Goal: Communication & Community: Participate in discussion

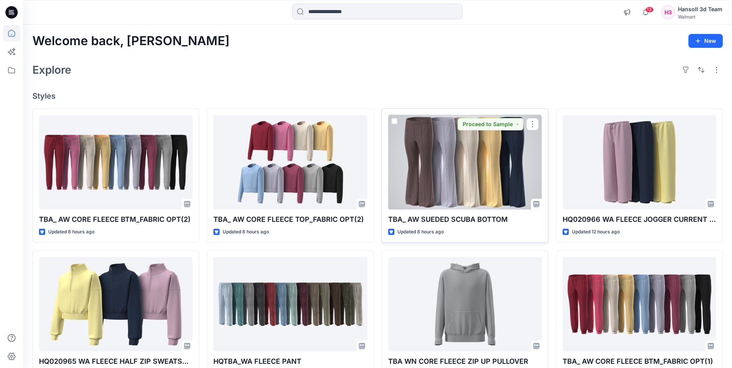
click at [481, 178] on div at bounding box center [465, 162] width 154 height 95
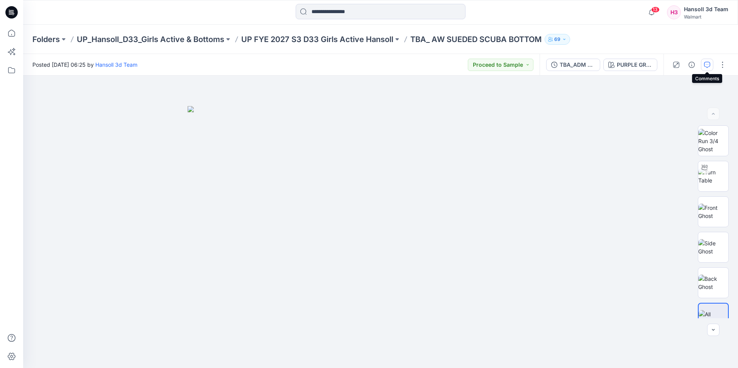
click at [706, 65] on icon "button" at bounding box center [707, 65] width 6 height 6
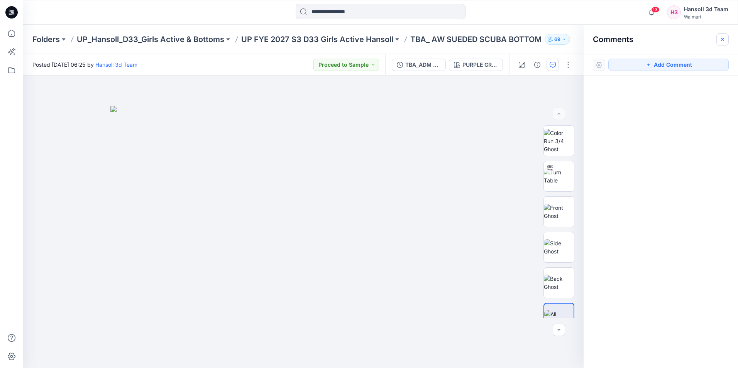
click at [722, 39] on icon "button" at bounding box center [722, 38] width 3 height 3
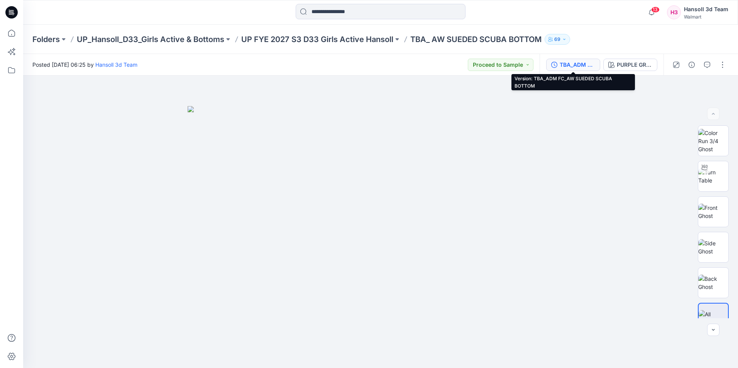
click at [579, 67] on div "TBA_ADM FC_AW SUEDED SCUBA BOTTOM" at bounding box center [576, 65] width 35 height 8
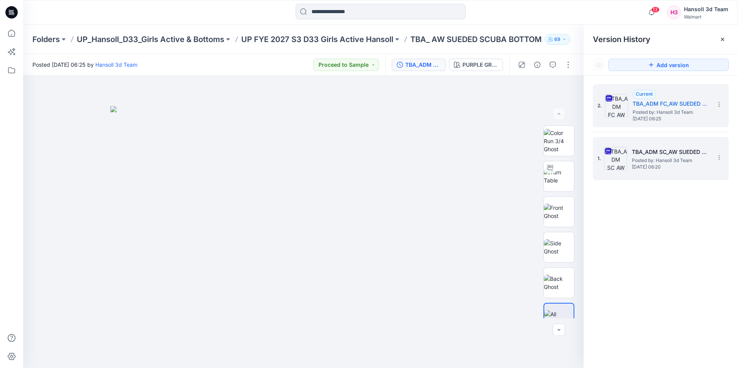
click at [640, 147] on div "1. TBA_ADM SC_AW SUEDED SCUBA BOTTOM Posted by: [PERSON_NAME] 3d Team [DATE] 06…" at bounding box center [655, 158] width 116 height 37
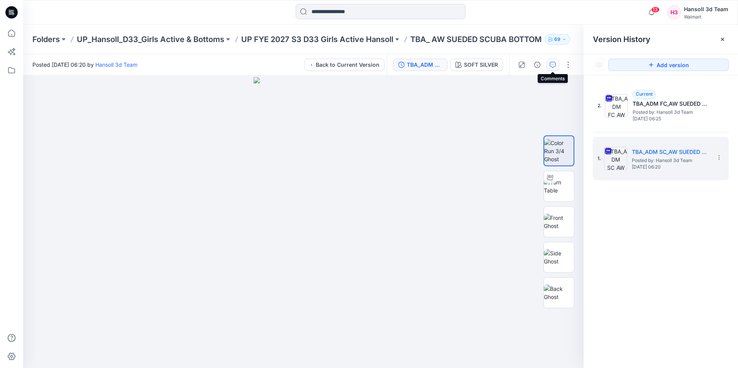
click at [550, 64] on icon "button" at bounding box center [552, 65] width 6 height 6
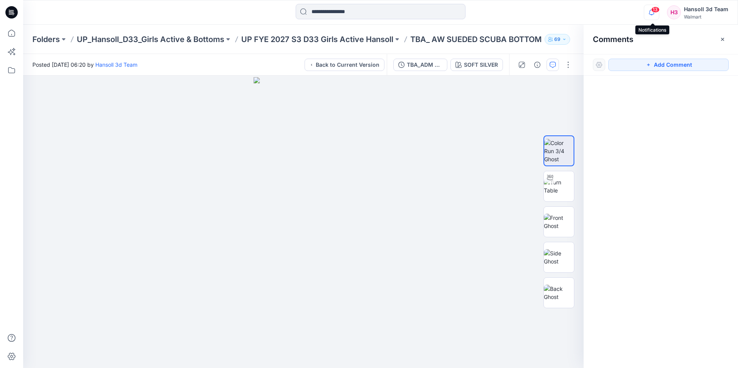
click at [651, 14] on icon "button" at bounding box center [651, 12] width 15 height 15
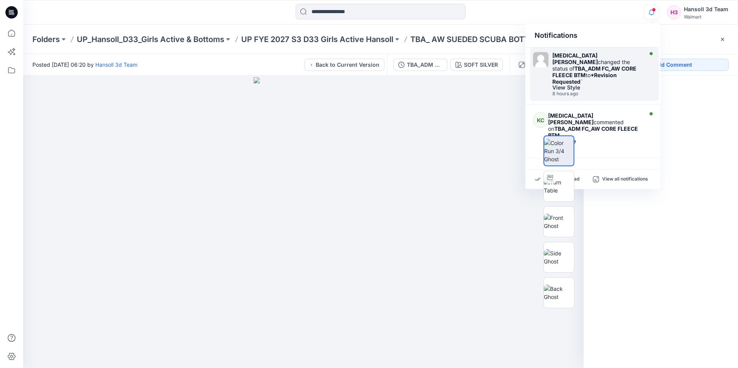
click at [612, 55] on div "[MEDICAL_DATA][PERSON_NAME] changed the status of TBA_ADM FC_AW CORE FLEECE BTM…" at bounding box center [596, 68] width 89 height 33
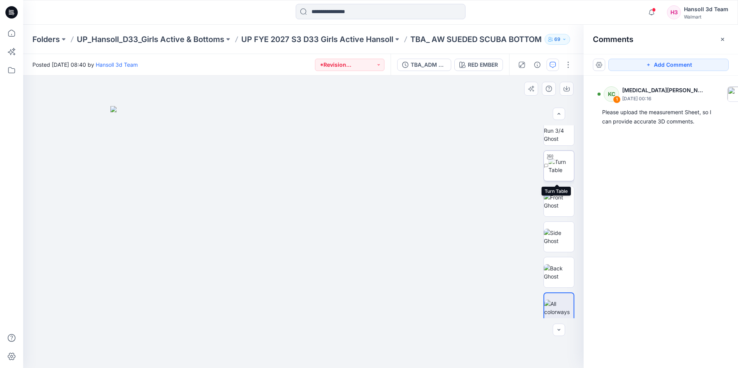
scroll to position [15, 0]
click at [651, 13] on icon "button" at bounding box center [651, 12] width 15 height 15
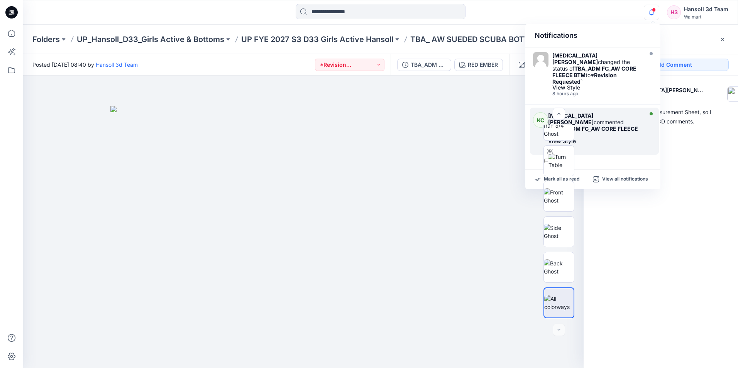
click at [614, 112] on div "[MEDICAL_DATA][PERSON_NAME] commented on TBA_ADM FC_AW CORE FLEECE BTM" at bounding box center [594, 125] width 93 height 26
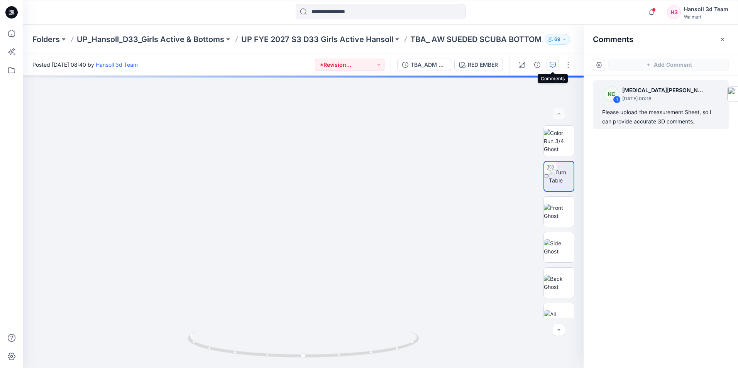
click at [553, 66] on icon "button" at bounding box center [552, 65] width 6 height 6
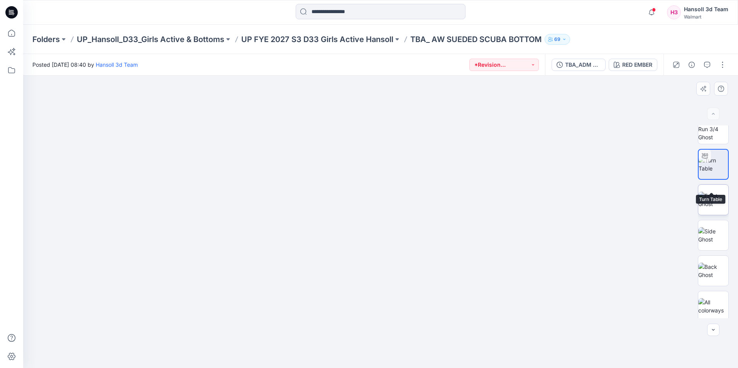
scroll to position [15, 0]
click at [654, 15] on icon "button" at bounding box center [651, 12] width 15 height 15
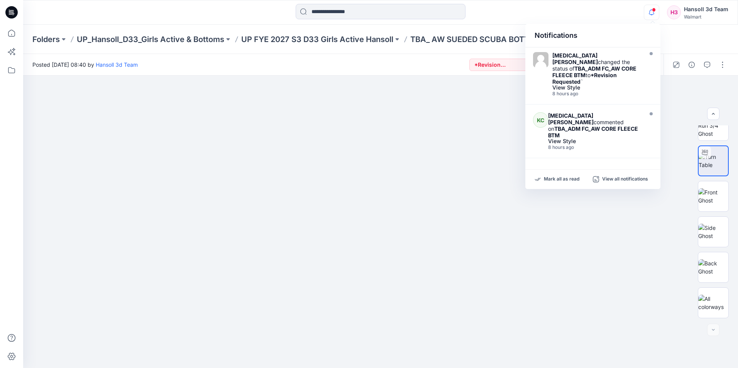
scroll to position [39, 0]
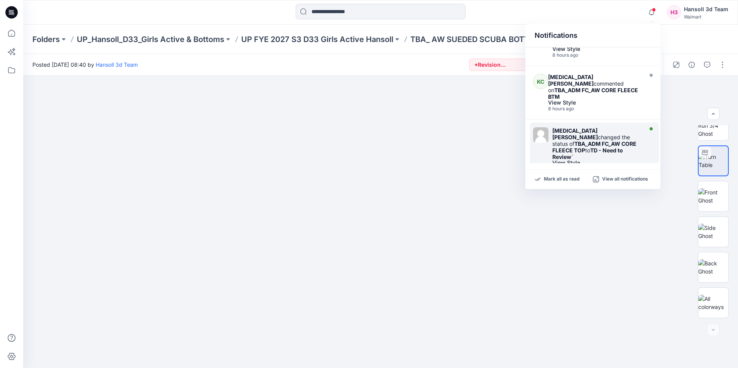
click at [598, 127] on div "[MEDICAL_DATA][PERSON_NAME] changed the status of TBA_ADM FC_AW CORE FLEECE TOP…" at bounding box center [596, 143] width 89 height 33
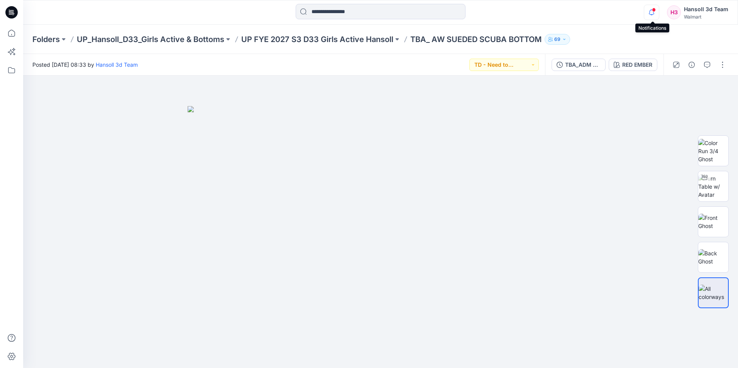
click at [652, 12] on icon "button" at bounding box center [651, 12] width 15 height 15
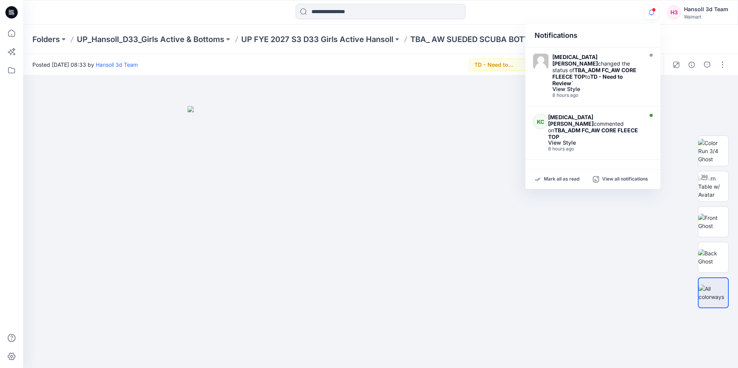
scroll to position [116, 0]
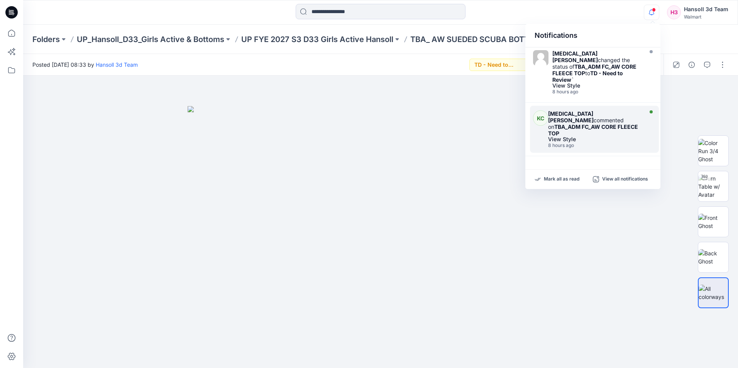
click at [601, 137] on div "View Style" at bounding box center [594, 139] width 93 height 5
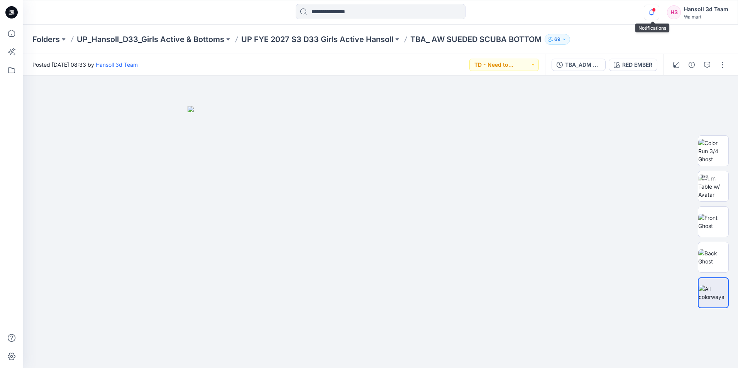
click at [656, 15] on icon "button" at bounding box center [651, 12] width 15 height 15
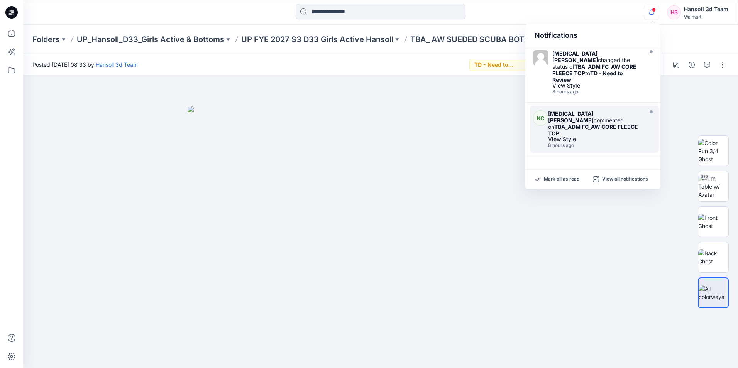
click at [577, 123] on strong "TBA_ADM FC_AW CORE FLEECE TOP" at bounding box center [593, 129] width 90 height 13
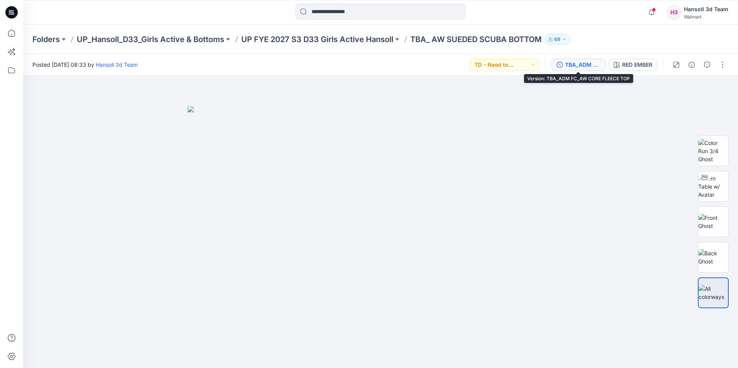
click at [576, 65] on div "TBA_ADM FC_AW CORE FLEECE TOP" at bounding box center [582, 65] width 35 height 8
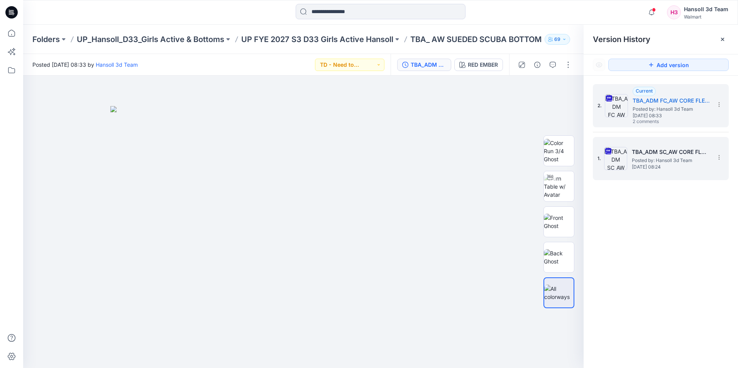
click at [677, 149] on h5 "TBA_ADM SC_AW CORE FLEECE TOP" at bounding box center [670, 151] width 77 height 9
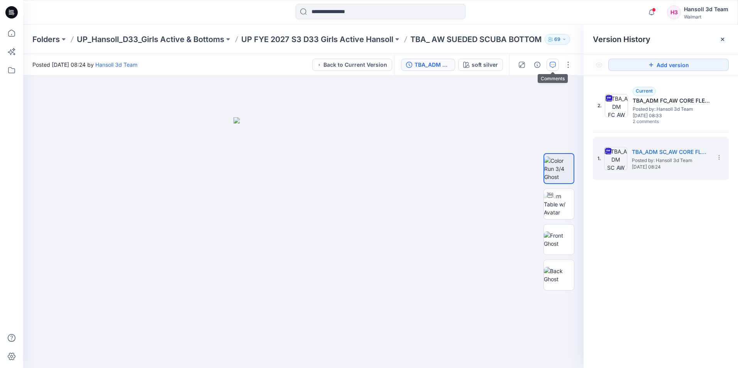
click at [554, 65] on icon "button" at bounding box center [552, 65] width 6 height 6
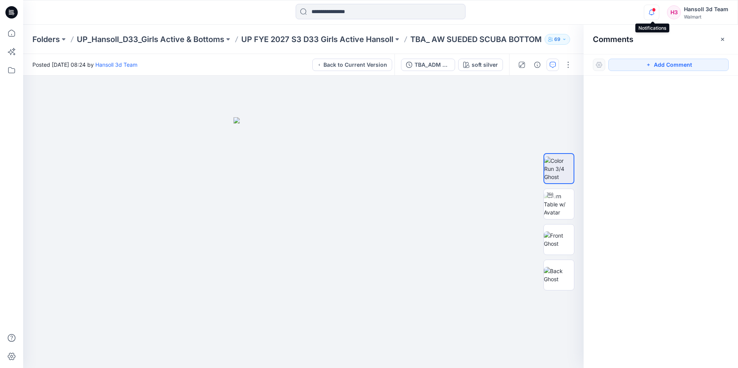
click at [654, 15] on icon "button" at bounding box center [651, 12] width 15 height 15
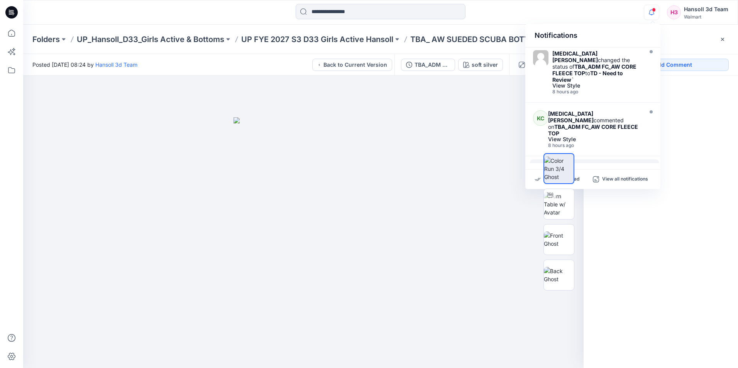
click at [615, 164] on div "[MEDICAL_DATA][PERSON_NAME] commented on TBA_ADM FC_AW CORE FLEECE TOP" at bounding box center [594, 177] width 93 height 26
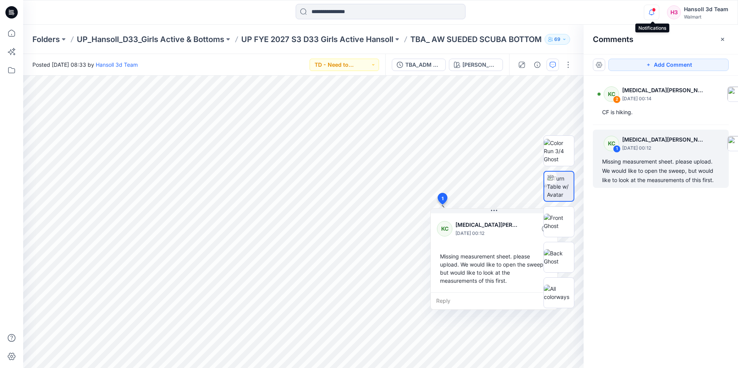
click at [652, 15] on icon "button" at bounding box center [651, 14] width 2 height 1
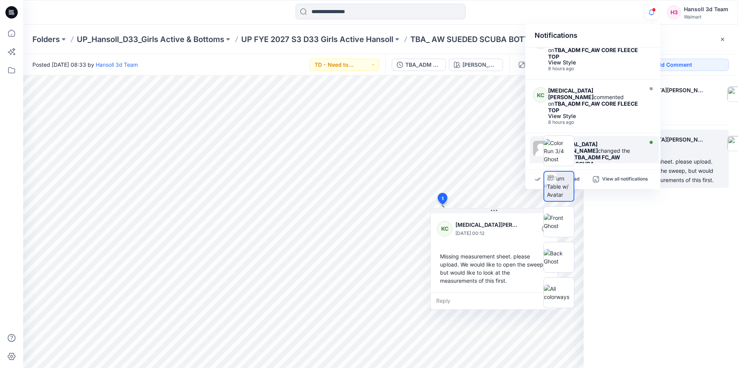
scroll to position [193, 0]
click at [623, 140] on div "[MEDICAL_DATA][PERSON_NAME] changed the status of TBA_ADM FC_AW SUEDED SCUBA BO…" at bounding box center [596, 156] width 89 height 33
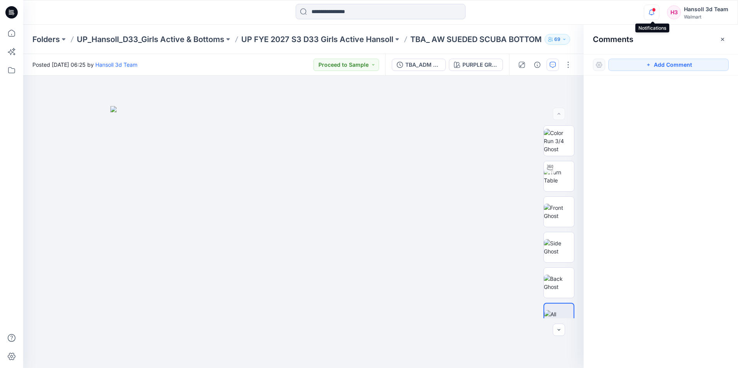
click at [654, 17] on icon "button" at bounding box center [651, 12] width 15 height 15
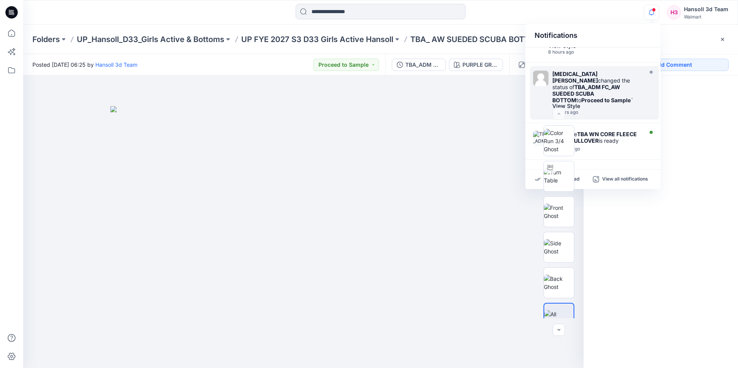
scroll to position [270, 0]
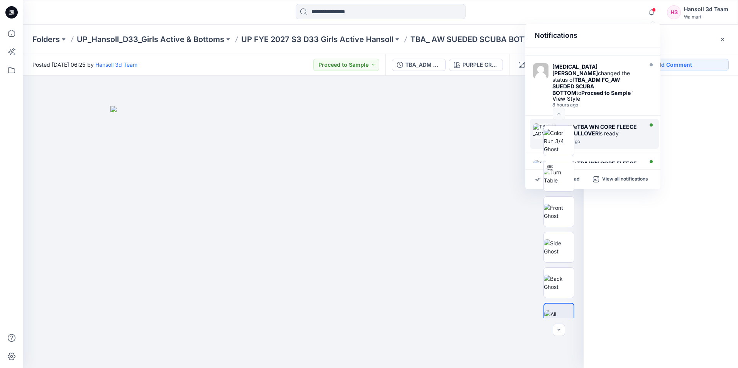
click at [601, 123] on div "Your style TBA WN CORE FLEECE ZIP UP PULLOVER is ready" at bounding box center [596, 129] width 89 height 13
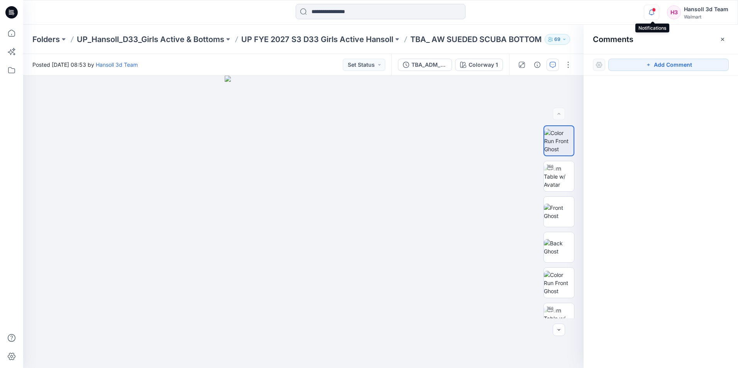
click at [655, 15] on icon "button" at bounding box center [651, 12] width 15 height 15
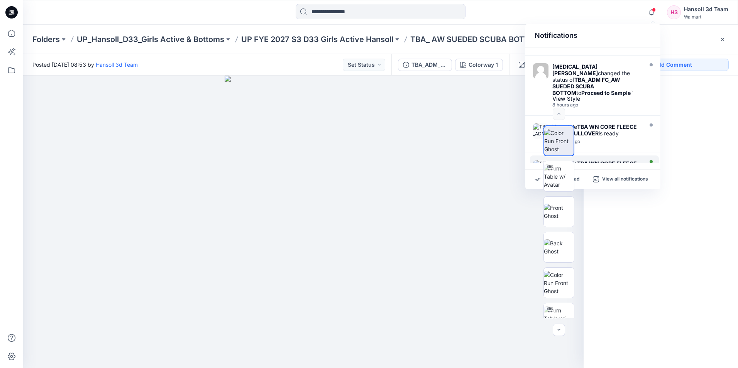
click at [622, 160] on div "Your style TBA WN CORE FLEECE ZIP UP PULLOVER is ready 14 hours ago" at bounding box center [598, 170] width 93 height 21
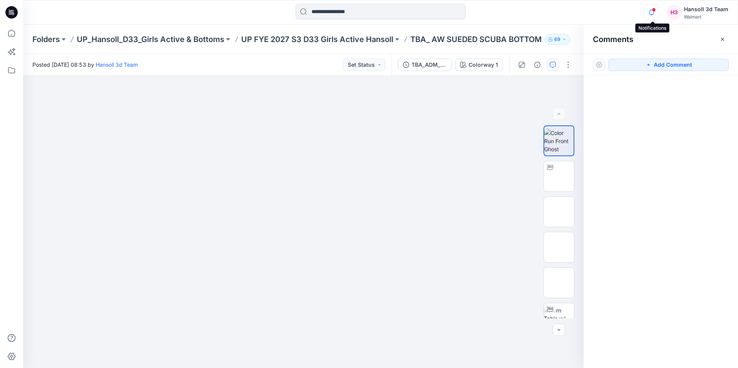
click at [652, 17] on icon "button" at bounding box center [651, 12] width 15 height 15
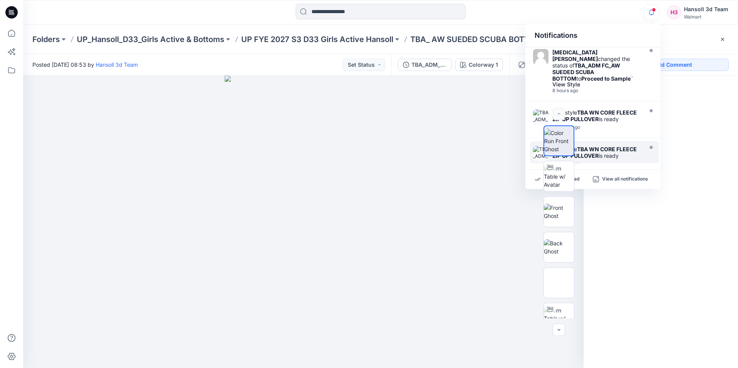
scroll to position [296, 0]
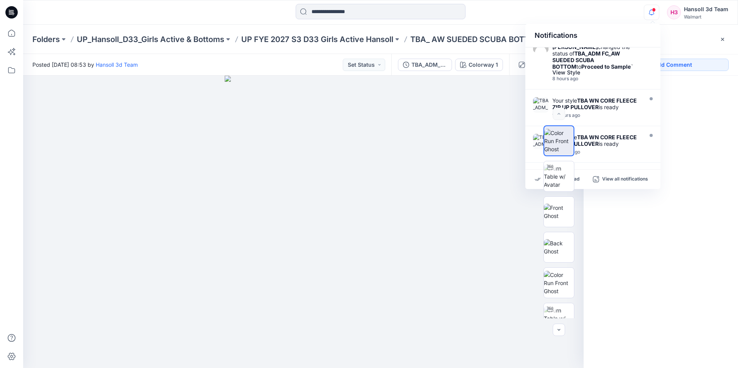
click at [623, 171] on div "Your style HQTBA_WA FLEECE PANT has been updated with HQTBA_ADM FC_WA FLEECE PA…" at bounding box center [596, 184] width 89 height 26
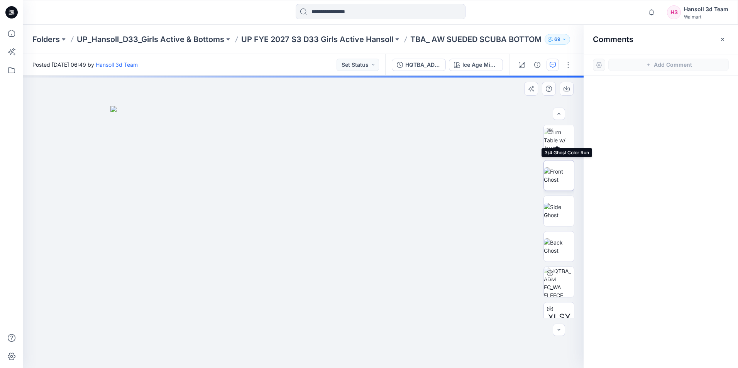
scroll to position [86, 0]
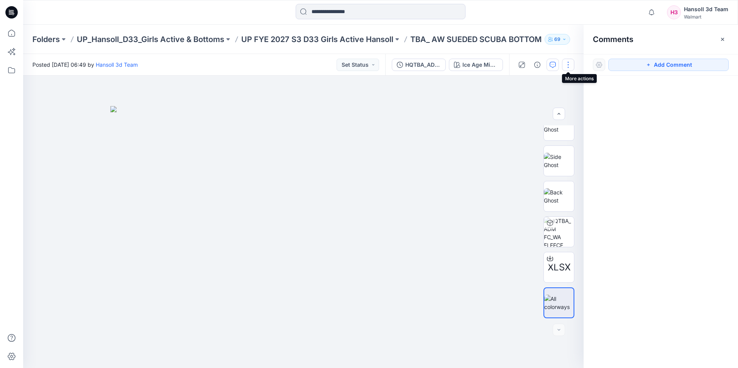
click at [567, 66] on button "button" at bounding box center [568, 65] width 12 height 12
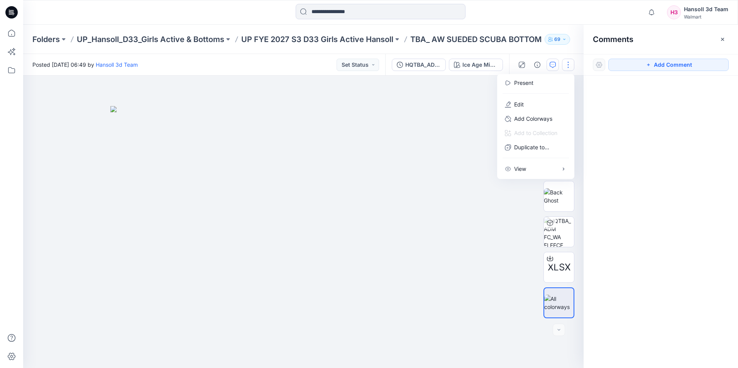
click at [569, 65] on button "button" at bounding box center [568, 65] width 12 height 12
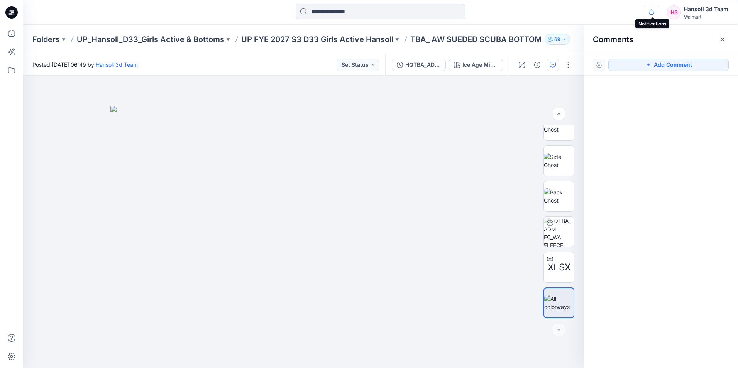
click at [654, 15] on icon "button" at bounding box center [651, 12] width 15 height 15
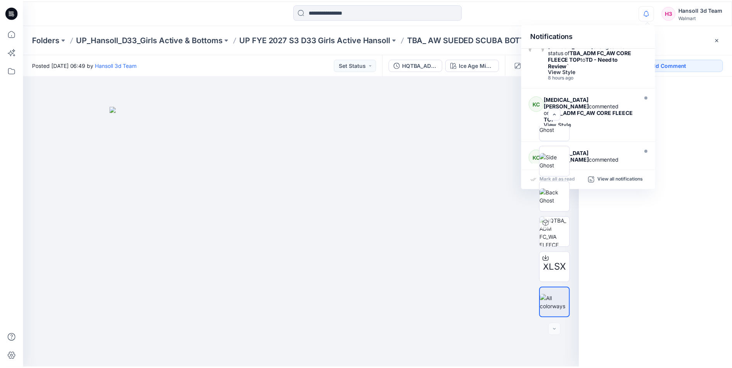
scroll to position [296, 0]
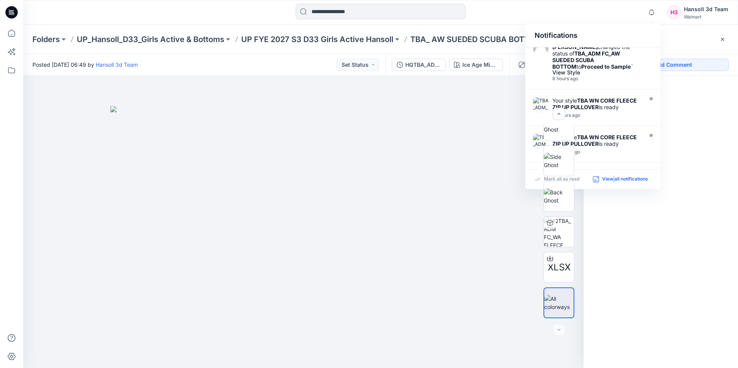
click at [614, 180] on p "View all notifications" at bounding box center [625, 179] width 46 height 7
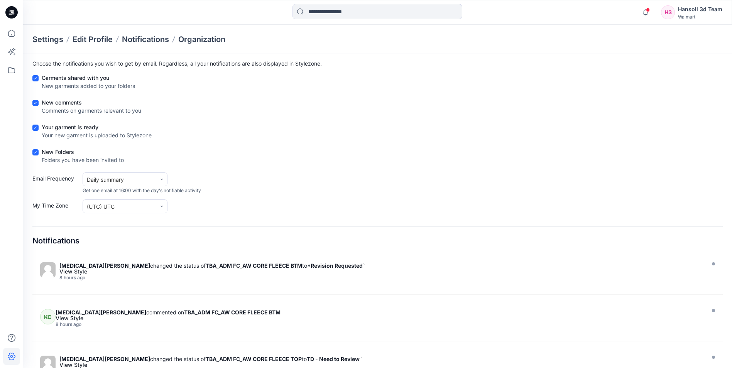
scroll to position [42, 0]
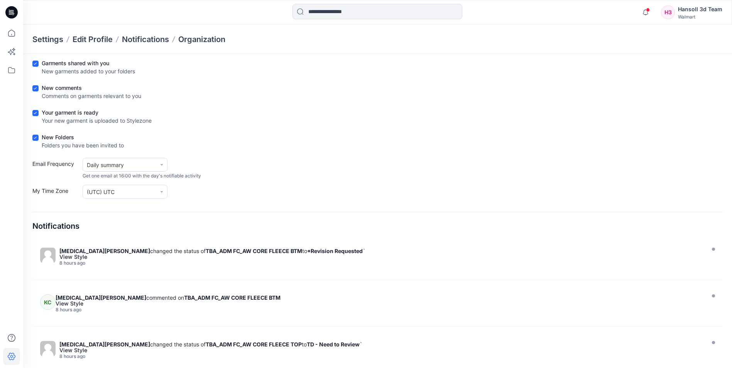
click at [6, 11] on icon at bounding box center [11, 12] width 12 height 12
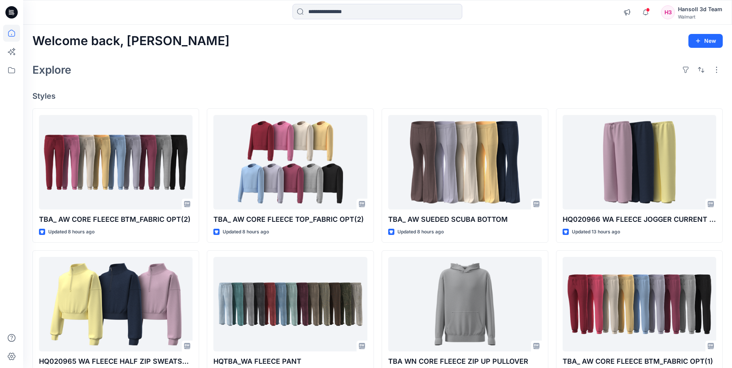
click at [454, 70] on div "Explore" at bounding box center [377, 70] width 690 height 19
click at [648, 18] on icon "button" at bounding box center [645, 12] width 15 height 15
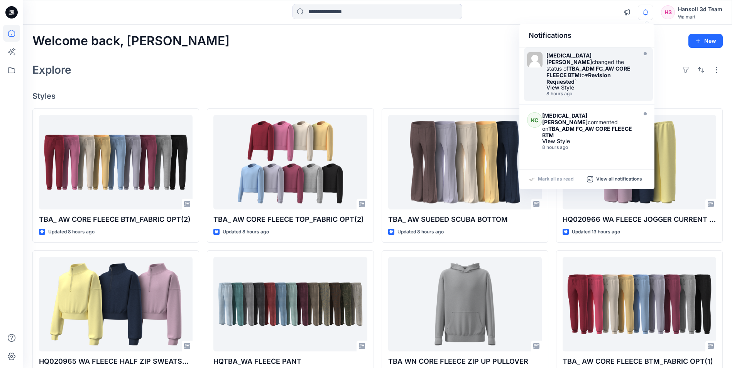
click at [611, 85] on div "View Style" at bounding box center [590, 87] width 89 height 5
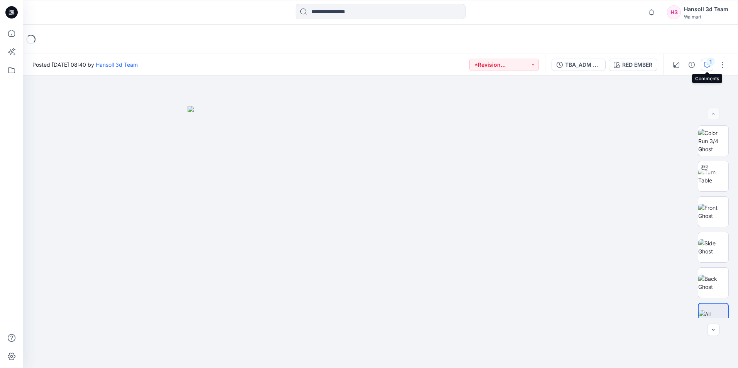
click at [706, 64] on icon "button" at bounding box center [707, 65] width 6 height 6
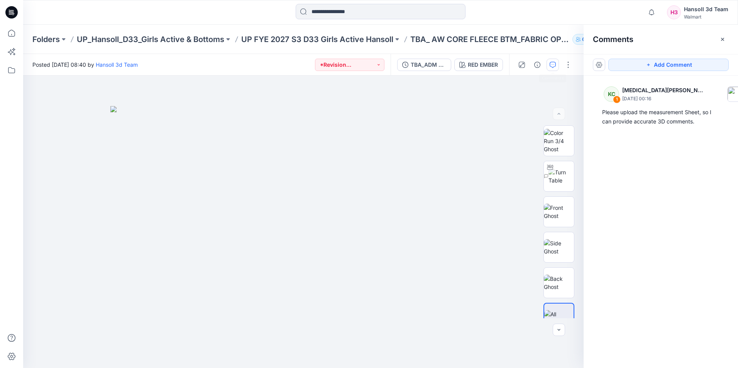
click at [713, 266] on div "KC 1 [MEDICAL_DATA][PERSON_NAME] [DATE] 00:16 Please upload the measurement She…" at bounding box center [660, 208] width 154 height 264
drag, startPoint x: 65, startPoint y: 134, endPoint x: 197, endPoint y: 59, distance: 152.0
click at [65, 133] on div at bounding box center [303, 222] width 560 height 292
click at [272, 40] on p "UP FYE 2027 S3 D33 Girls Active Hansoll" at bounding box center [317, 39] width 152 height 11
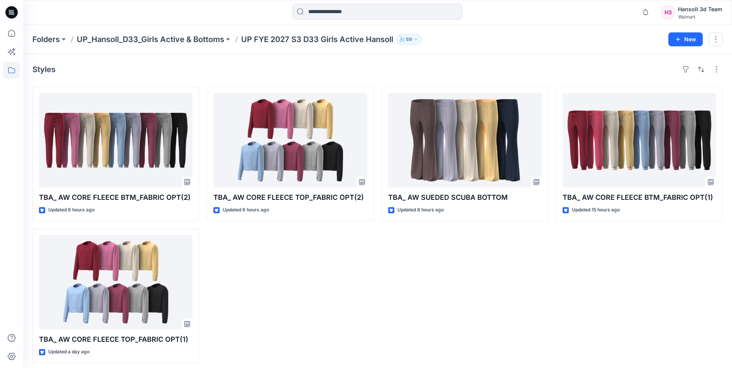
click at [260, 273] on div "TBA_ AW CORE FLEECE TOP_FABRIC OPT(2) Updated 8 hours ago" at bounding box center [290, 224] width 167 height 276
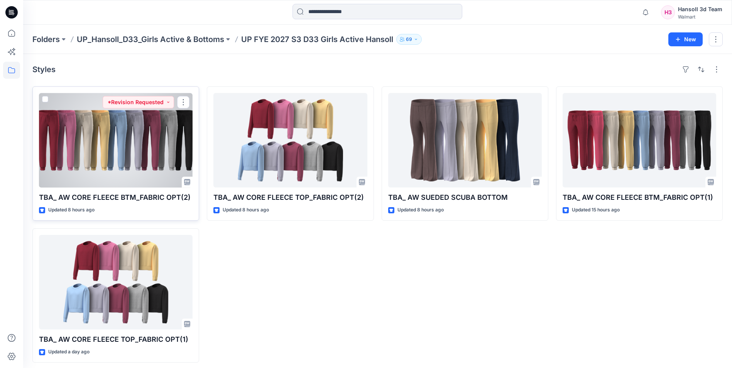
click at [131, 168] on div at bounding box center [116, 140] width 154 height 95
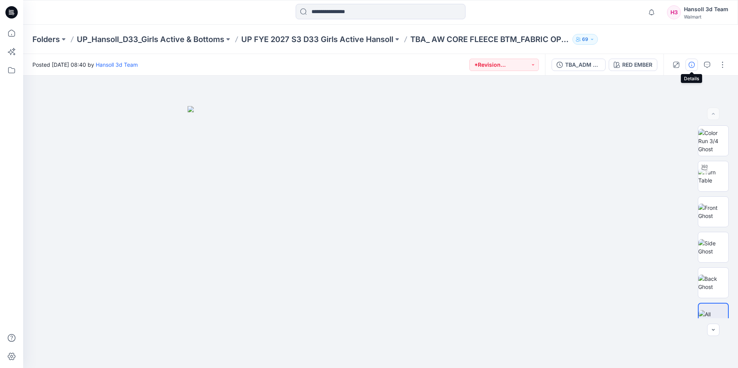
click at [692, 66] on icon "button" at bounding box center [691, 65] width 6 height 6
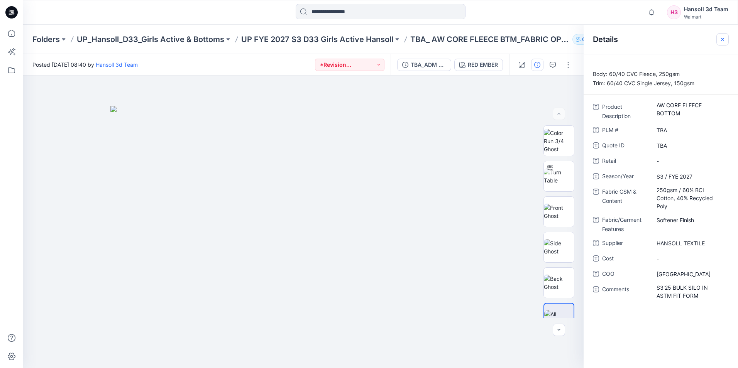
click at [725, 42] on icon "button" at bounding box center [722, 39] width 6 height 6
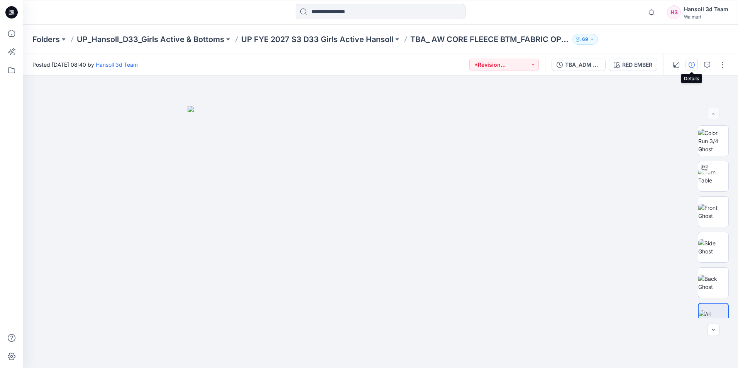
click at [691, 67] on icon "button" at bounding box center [691, 65] width 6 height 6
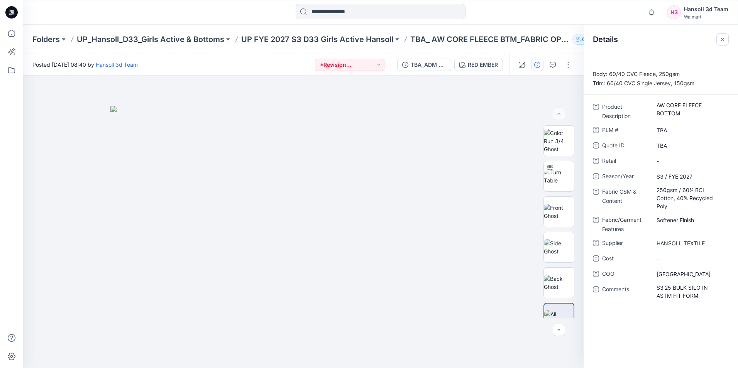
click at [723, 40] on icon "button" at bounding box center [722, 38] width 3 height 3
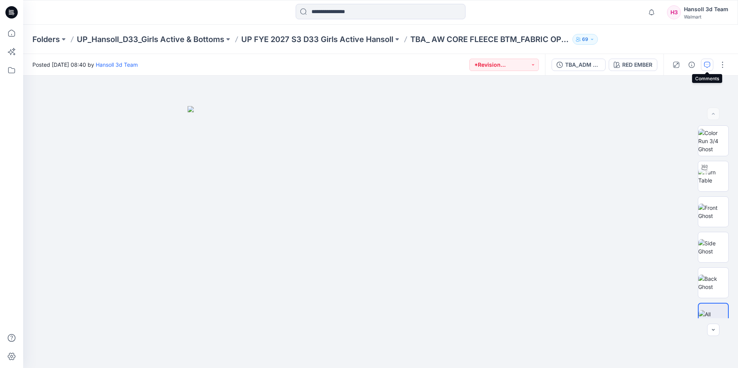
click at [712, 65] on button "button" at bounding box center [707, 65] width 12 height 12
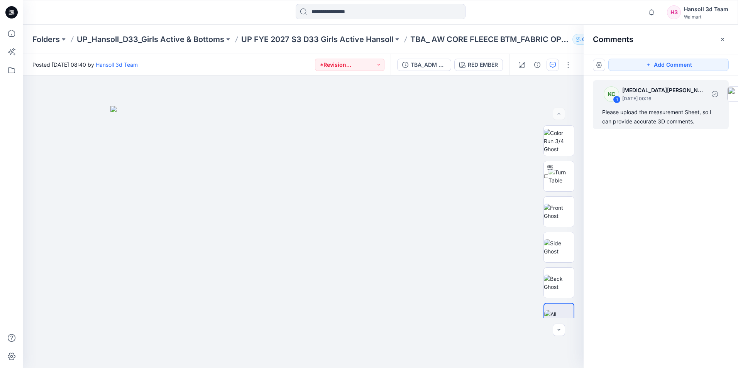
click at [613, 99] on div "1" at bounding box center [617, 100] width 8 height 8
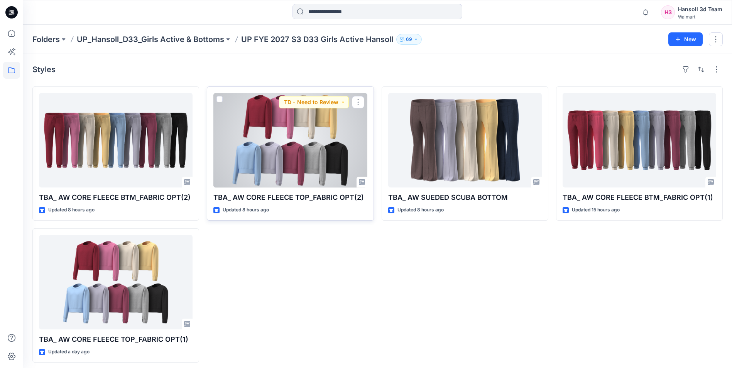
click at [328, 117] on div at bounding box center [290, 140] width 154 height 95
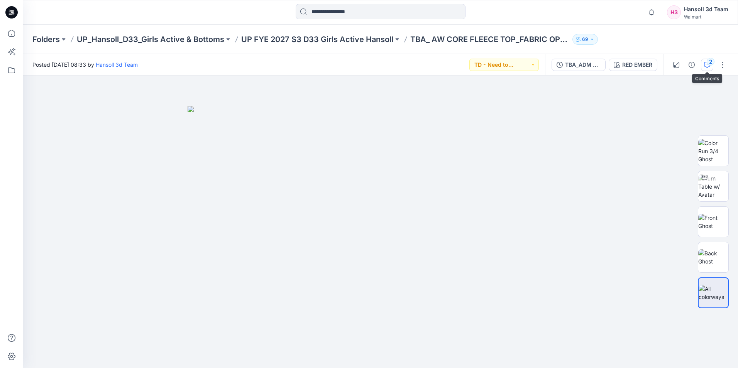
click at [706, 68] on icon "button" at bounding box center [707, 65] width 6 height 6
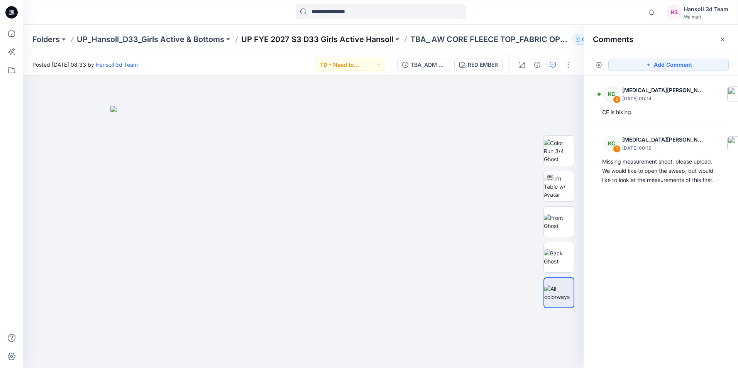
click at [346, 41] on p "UP FYE 2027 S3 D33 Girls Active Hansoll" at bounding box center [317, 39] width 152 height 11
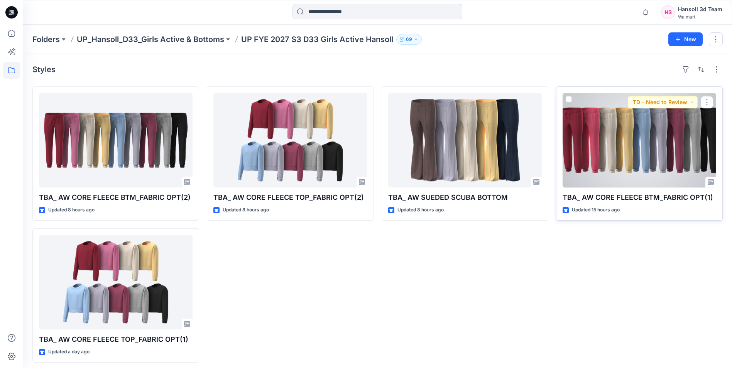
click at [620, 162] on div at bounding box center [639, 140] width 154 height 95
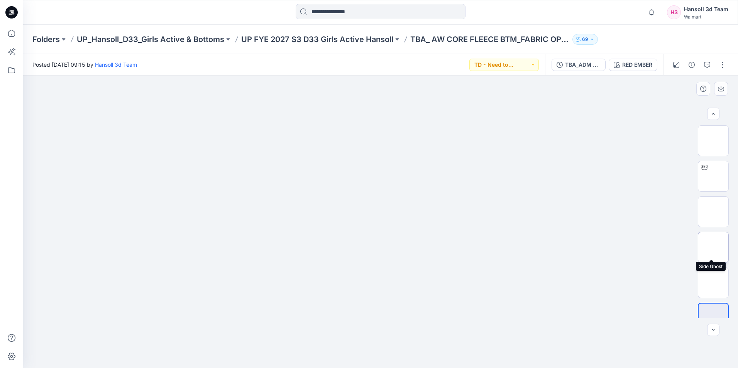
scroll to position [15, 0]
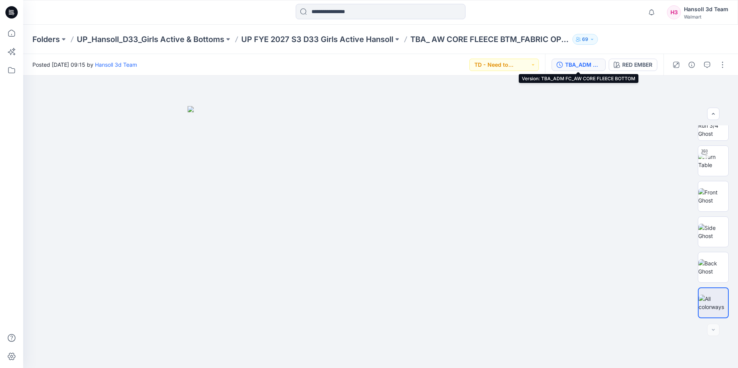
click at [581, 66] on div "TBA_ADM FC_AW CORE FLEECE BOTTOM" at bounding box center [582, 65] width 35 height 8
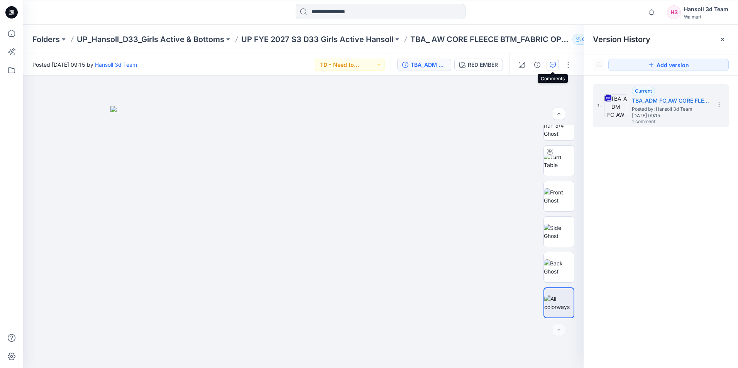
click at [555, 67] on icon "button" at bounding box center [552, 65] width 6 height 6
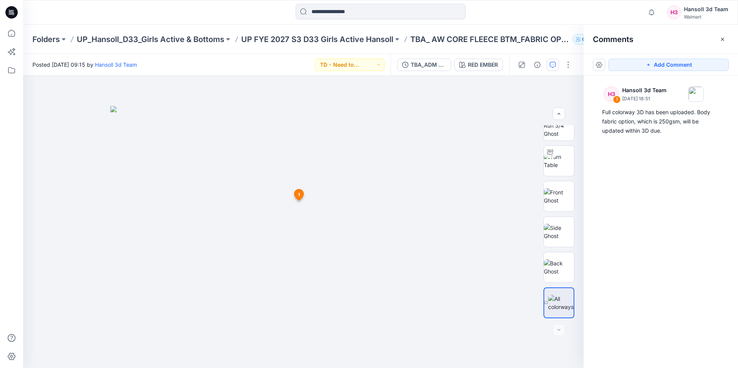
click at [7, 12] on icon at bounding box center [11, 12] width 12 height 12
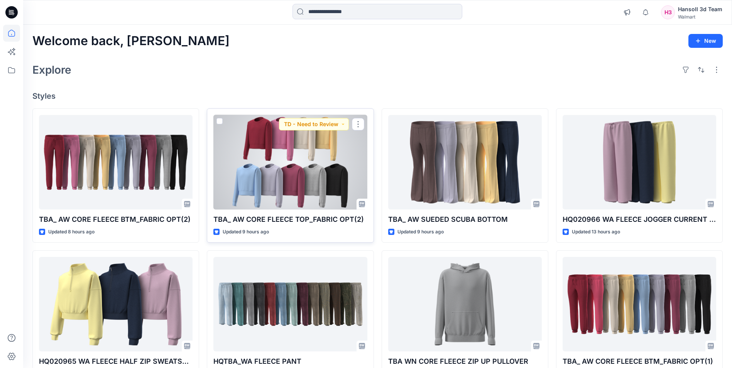
click at [316, 139] on div at bounding box center [290, 162] width 154 height 95
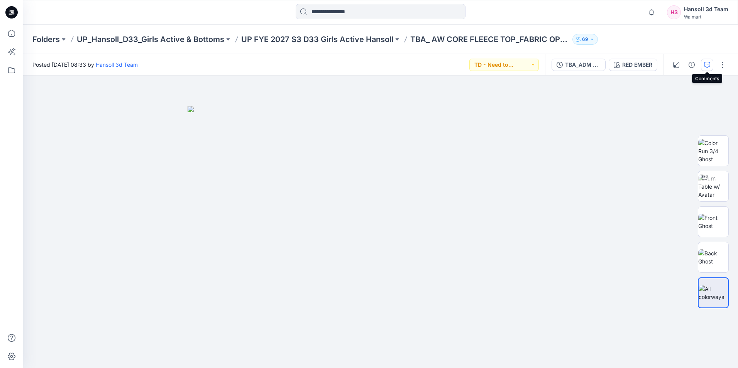
click at [708, 65] on icon "button" at bounding box center [707, 65] width 6 height 6
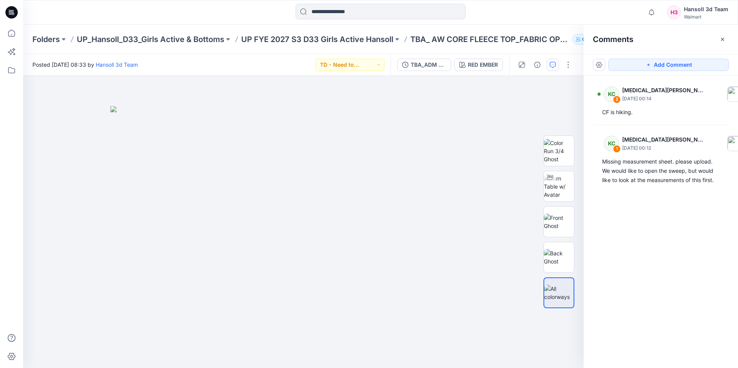
drag, startPoint x: 655, startPoint y: 268, endPoint x: 657, endPoint y: 260, distance: 8.6
click at [657, 260] on div "KC 2 [MEDICAL_DATA][PERSON_NAME] [DATE] 00:14 CF is hiking. KC 1 [MEDICAL_DATA]…" at bounding box center [660, 208] width 154 height 264
